Goal: Navigation & Orientation: Find specific page/section

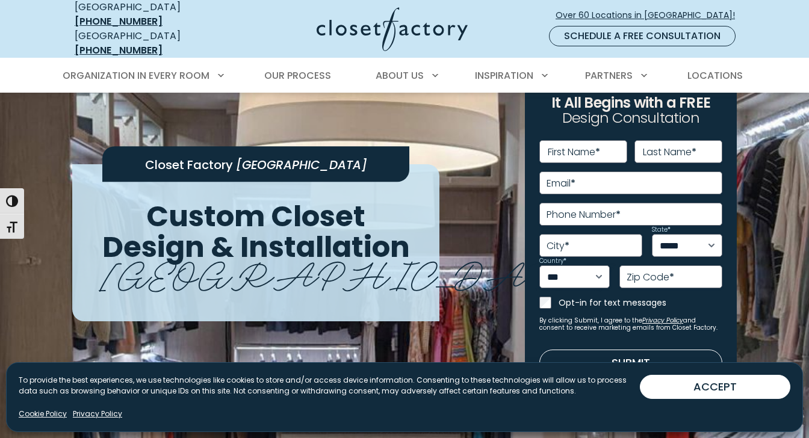
scroll to position [113, 0]
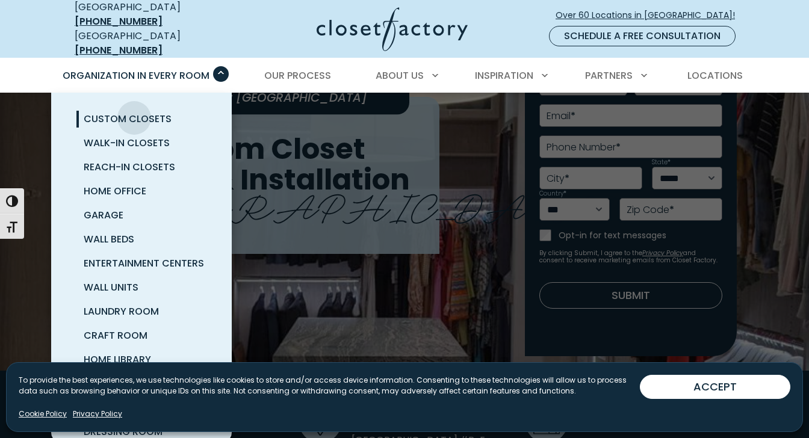
click at [134, 112] on span "Custom Closets" at bounding box center [128, 119] width 88 height 14
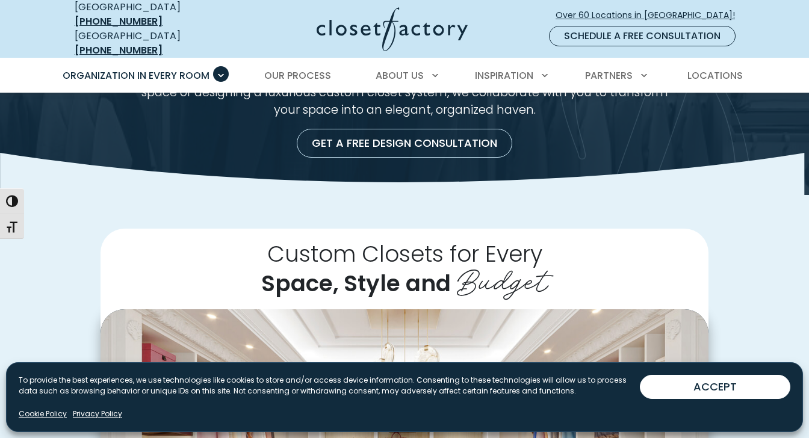
scroll to position [147, 0]
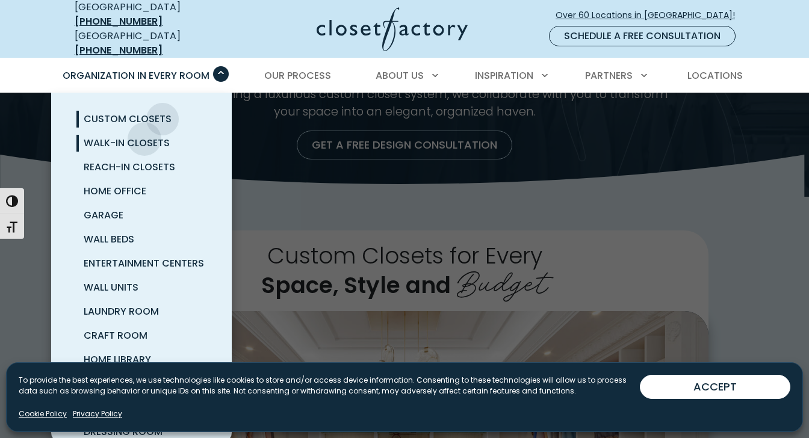
click at [144, 136] on span "Walk-In Closets" at bounding box center [127, 143] width 86 height 14
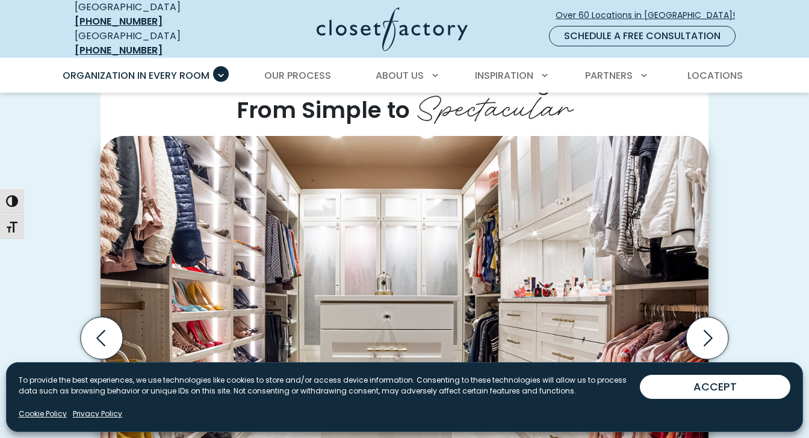
scroll to position [303, 0]
